Goal: Find specific page/section: Find specific page/section

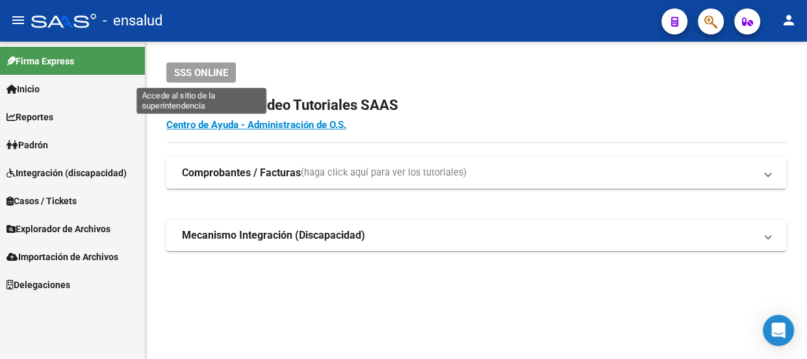
scroll to position [77, 0]
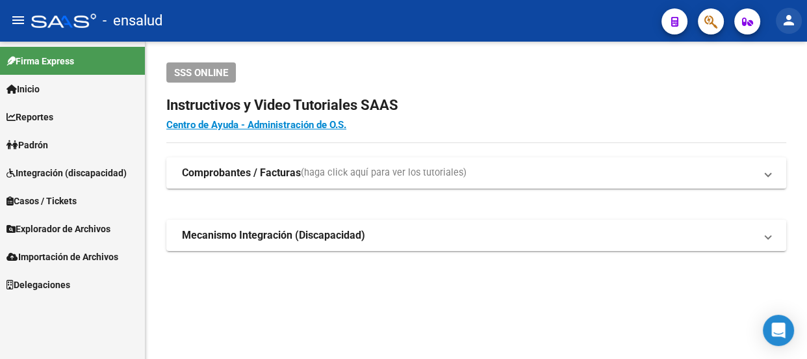
click at [790, 23] on mat-icon "person" at bounding box center [789, 20] width 16 height 16
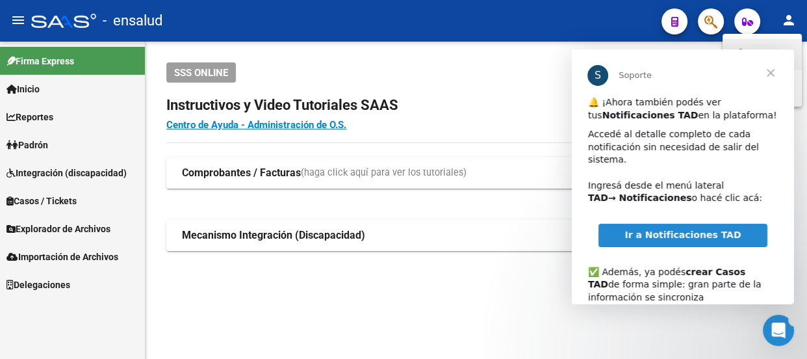
scroll to position [0, 0]
click at [770, 71] on span "Cerrar" at bounding box center [770, 72] width 47 height 47
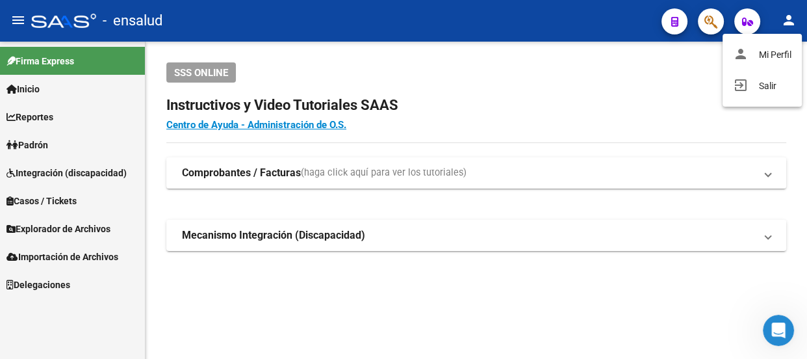
click at [46, 144] on div at bounding box center [403, 179] width 807 height 359
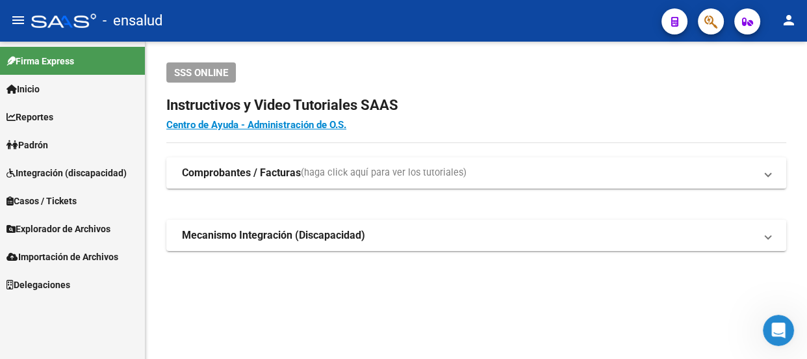
click at [46, 144] on span "Padrón" at bounding box center [27, 145] width 42 height 14
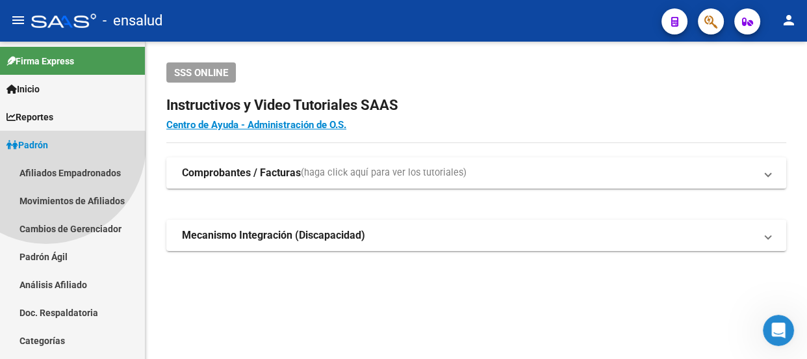
click at [46, 144] on span "Padrón" at bounding box center [27, 145] width 42 height 14
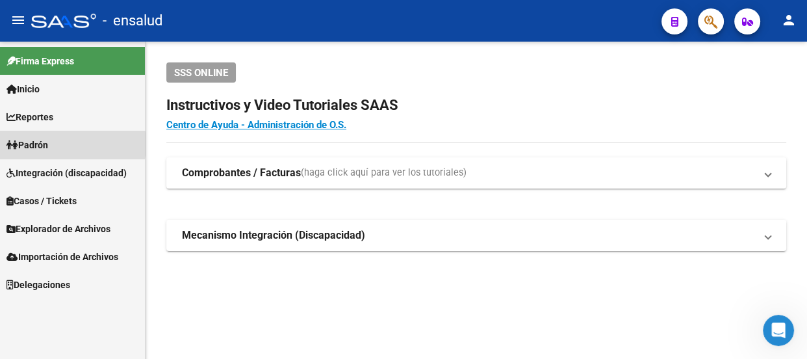
click at [46, 144] on span "Padrón" at bounding box center [27, 145] width 42 height 14
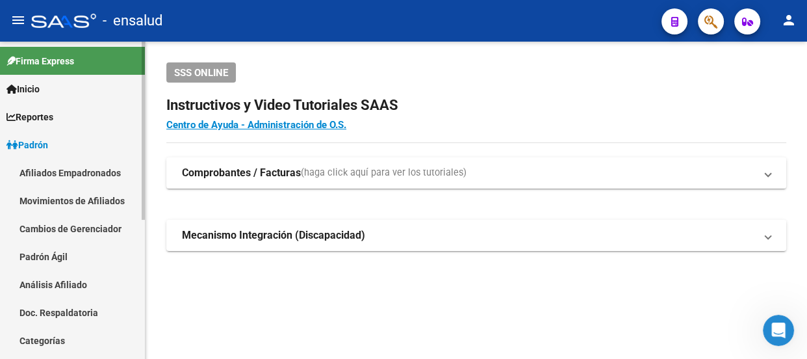
click at [52, 255] on link "Padrón Ágil" at bounding box center [72, 256] width 145 height 28
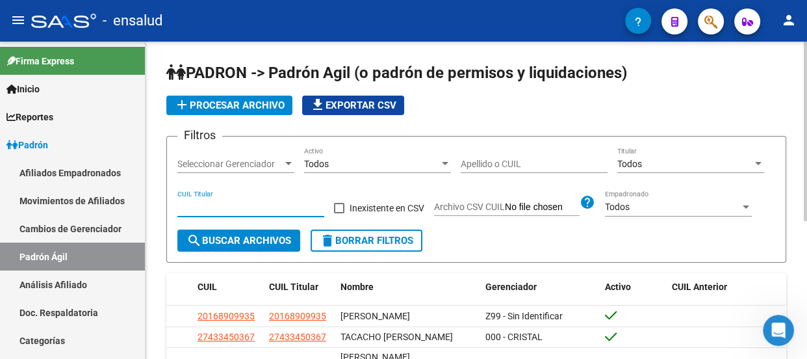
click at [211, 205] on input "CUIL Titular" at bounding box center [250, 206] width 147 height 11
